Goal: Browse casually

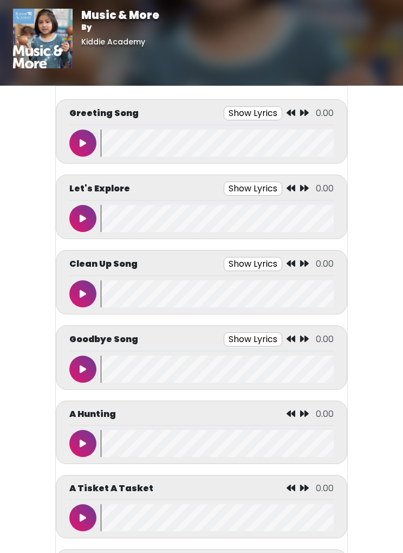
click at [402, 135] on body "Music & More By [GEOGRAPHIC_DATA] Music & More By [GEOGRAPHIC_DATA]" at bounding box center [201, 276] width 403 height 553
click at [403, 254] on html "Music & More By [GEOGRAPHIC_DATA] Music & More By [GEOGRAPHIC_DATA]" at bounding box center [201, 276] width 403 height 553
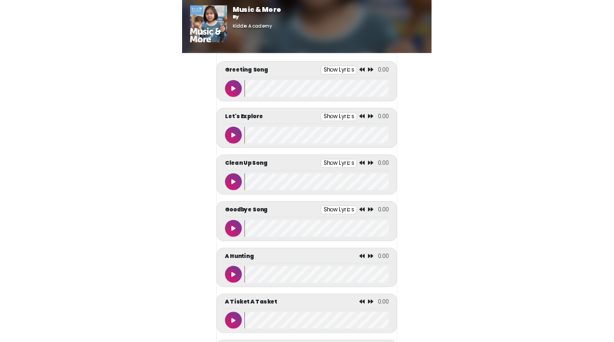
scroll to position [91, 0]
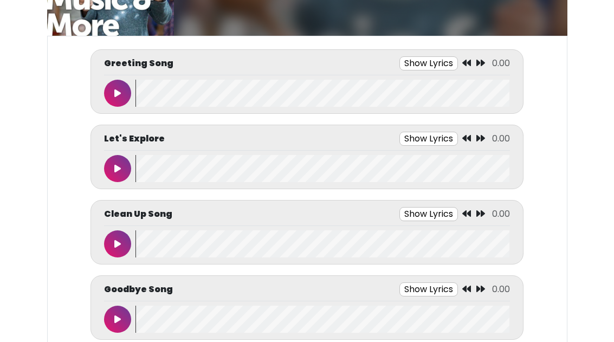
click at [123, 87] on button at bounding box center [117, 93] width 27 height 27
click at [4, 197] on body "Music & More By [GEOGRAPHIC_DATA] Music & More By [GEOGRAPHIC_DATA]" at bounding box center [307, 80] width 614 height 342
click at [117, 94] on icon at bounding box center [117, 93] width 5 height 9
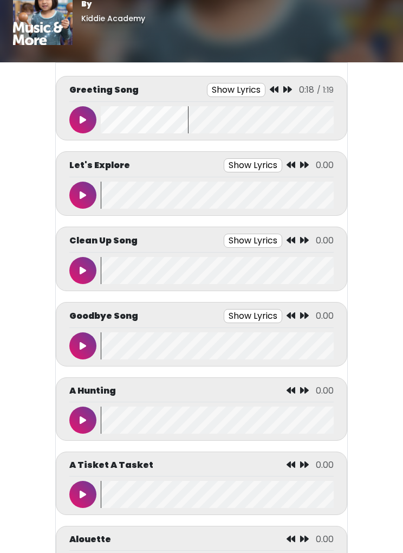
scroll to position [24, 0]
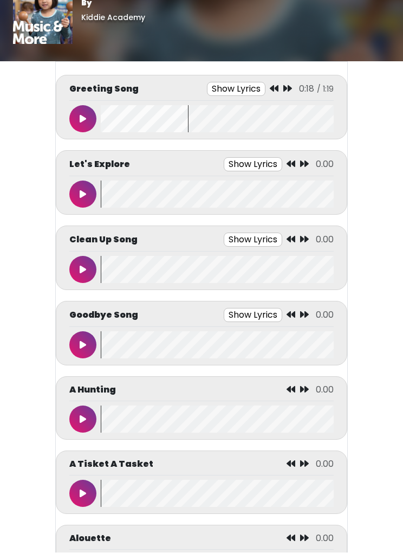
click at [96, 117] on button at bounding box center [82, 119] width 27 height 27
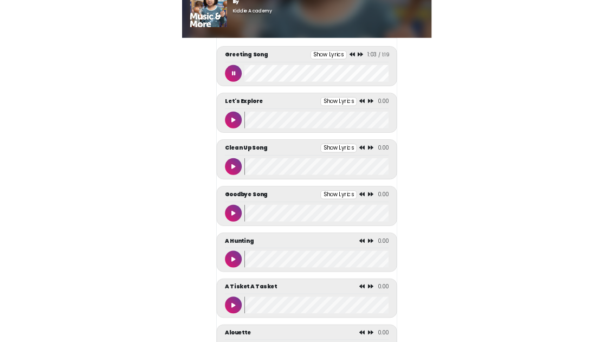
scroll to position [171, 0]
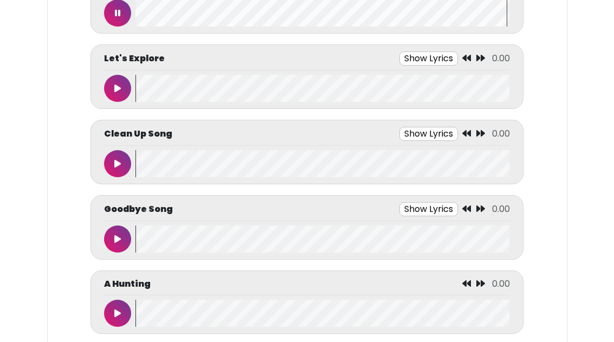
click at [122, 15] on button at bounding box center [117, 12] width 27 height 27
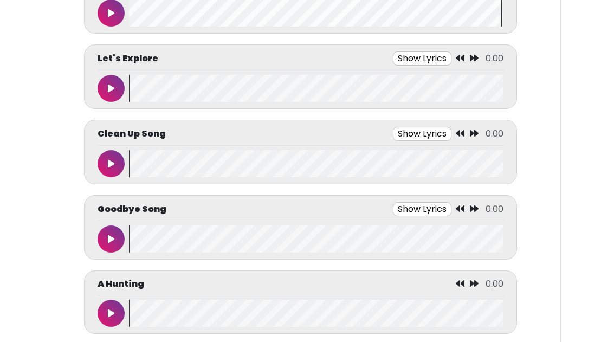
scroll to position [0, 7]
click at [118, 14] on button at bounding box center [111, 12] width 27 height 27
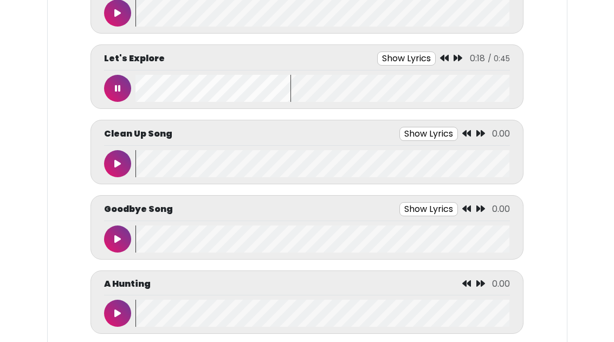
scroll to position [0, 0]
click at [122, 12] on button at bounding box center [117, 12] width 27 height 27
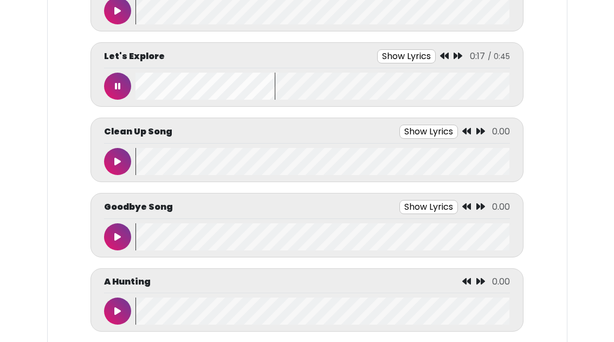
click at [127, 78] on button at bounding box center [117, 86] width 27 height 27
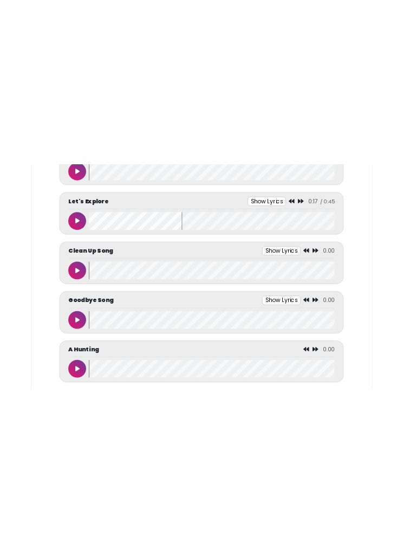
scroll to position [0, 0]
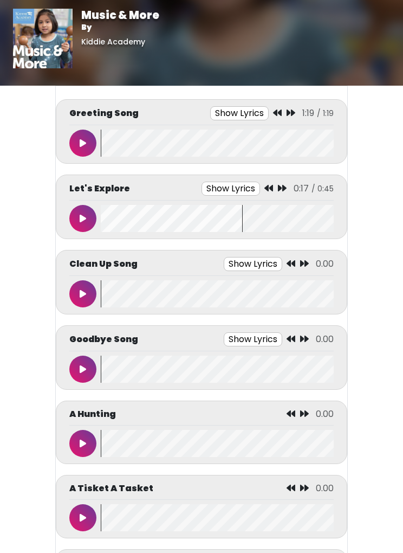
click at [89, 341] on button at bounding box center [82, 368] width 27 height 27
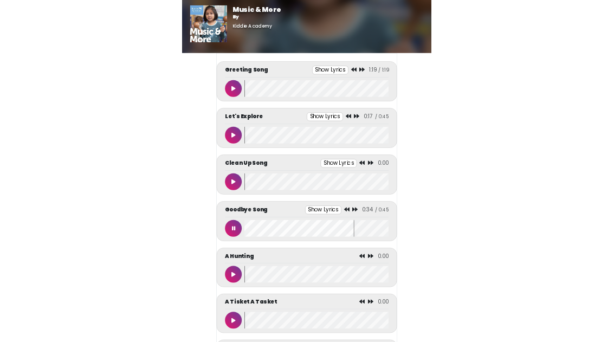
scroll to position [173, 0]
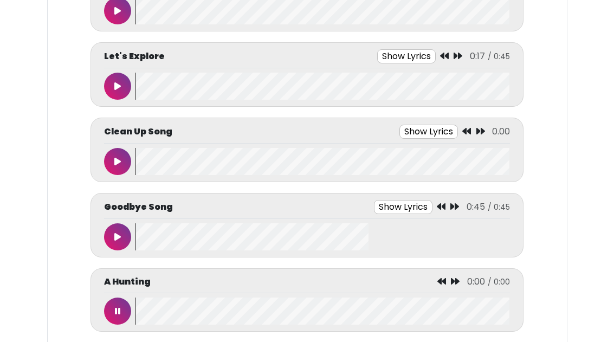
click at [123, 239] on button at bounding box center [117, 236] width 27 height 27
click at [123, 306] on button at bounding box center [117, 310] width 27 height 27
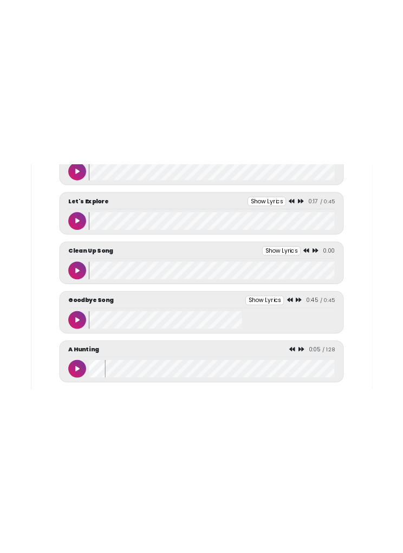
scroll to position [0, 0]
